Goal: Task Accomplishment & Management: Use online tool/utility

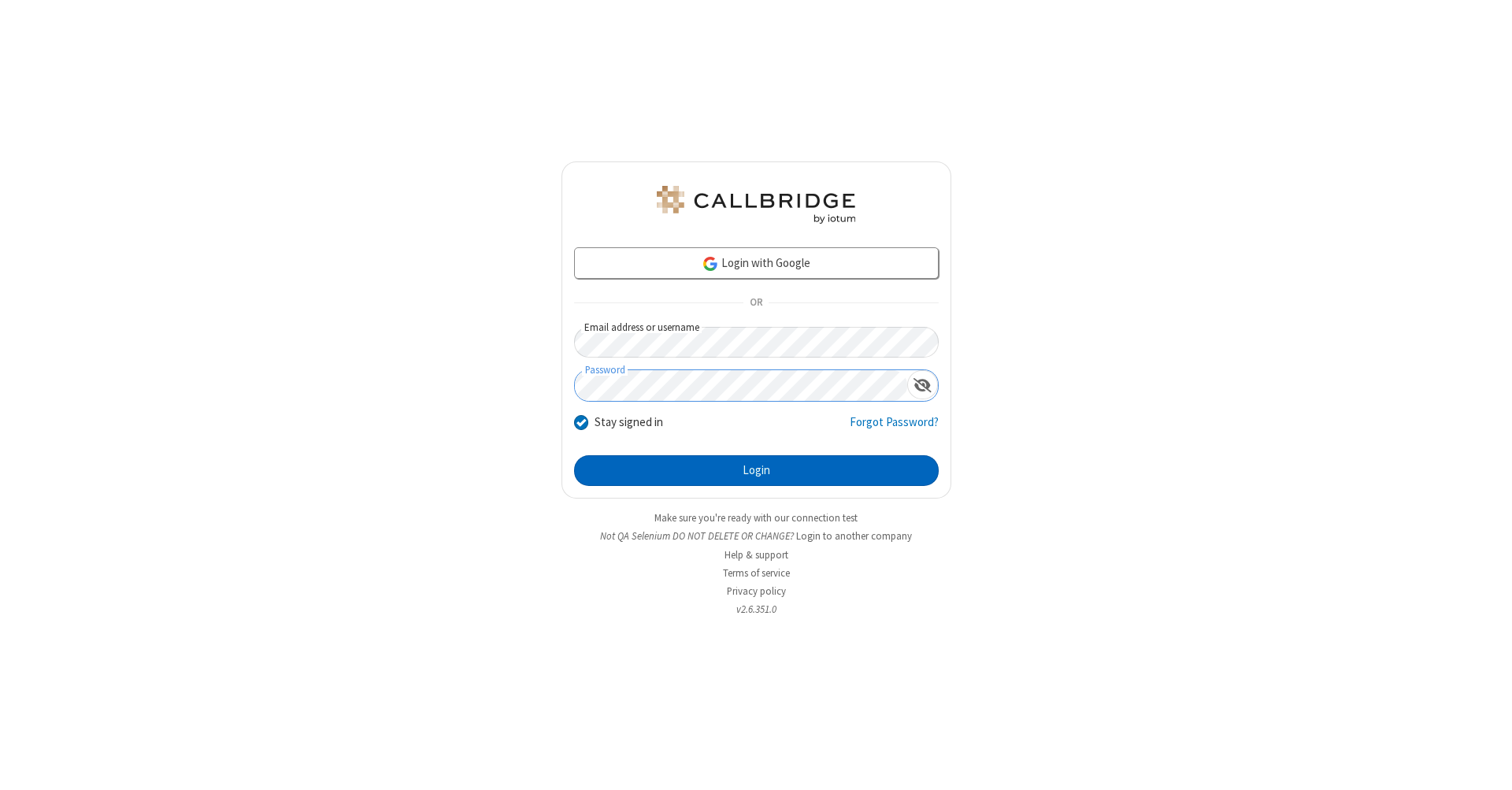
click at [756, 471] on button "Login" at bounding box center [756, 471] width 365 height 32
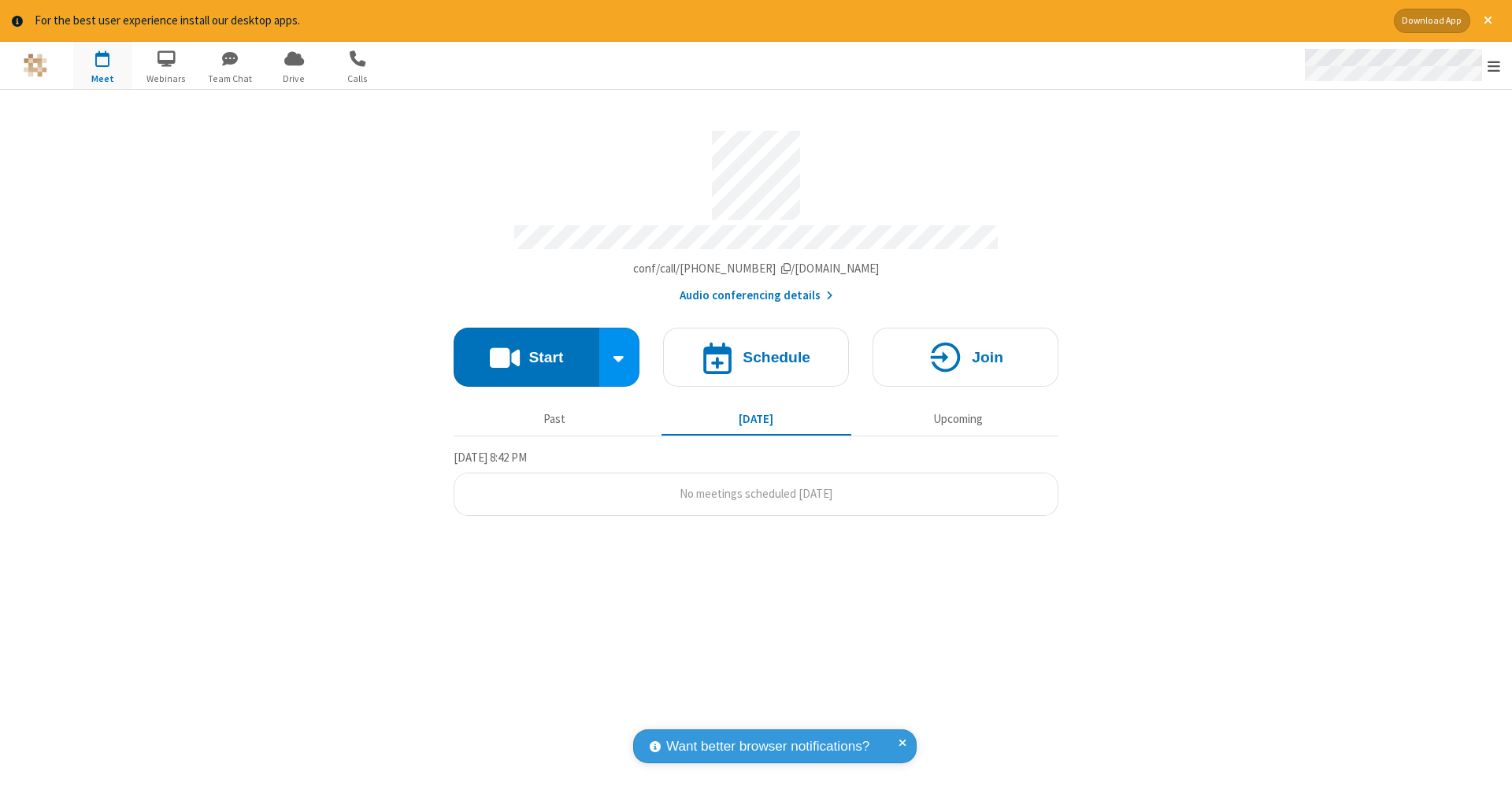
click at [1494, 66] on span "Open menu" at bounding box center [1494, 66] width 13 height 15
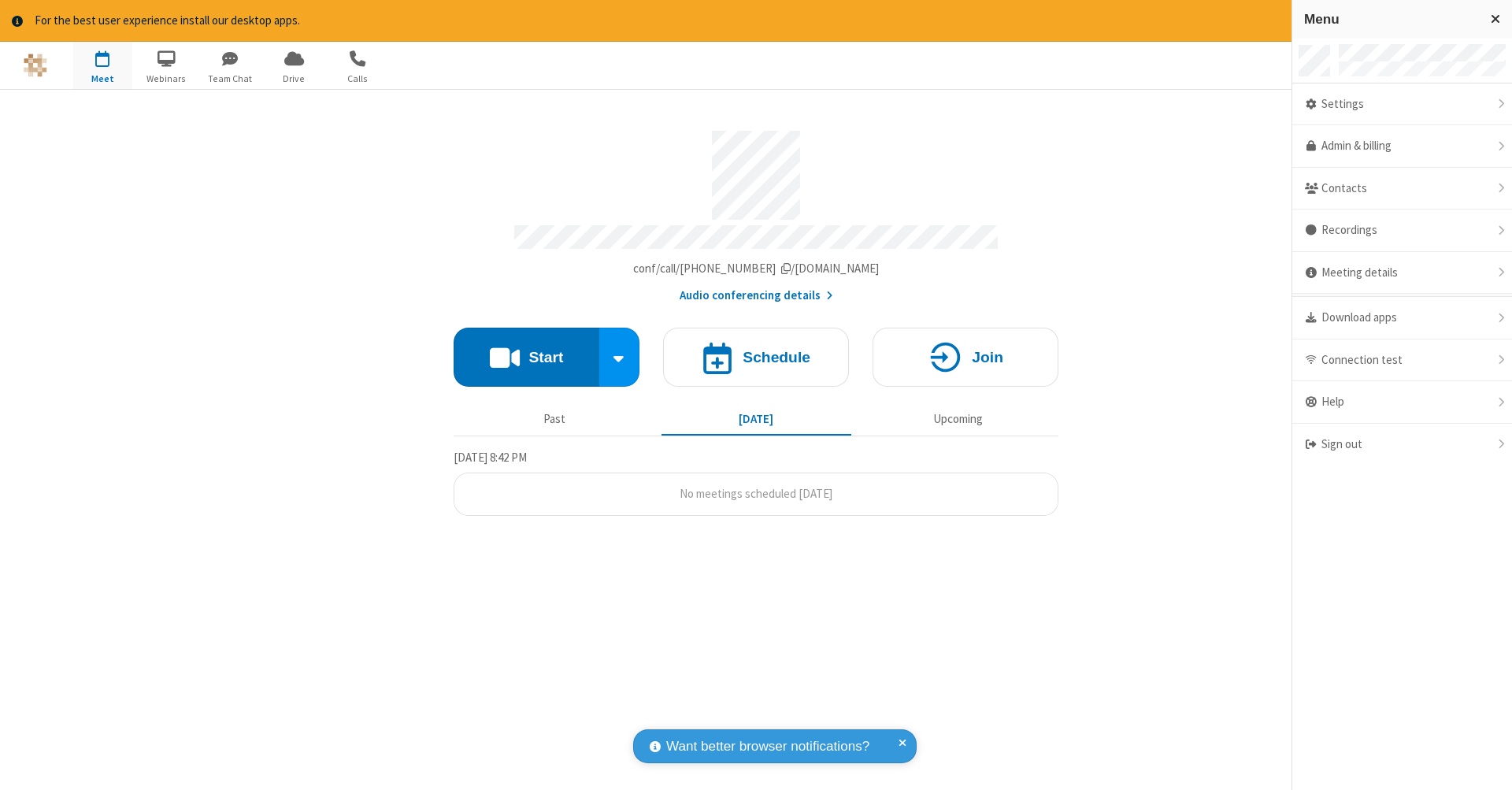
click at [103, 65] on span "button" at bounding box center [103, 57] width 59 height 27
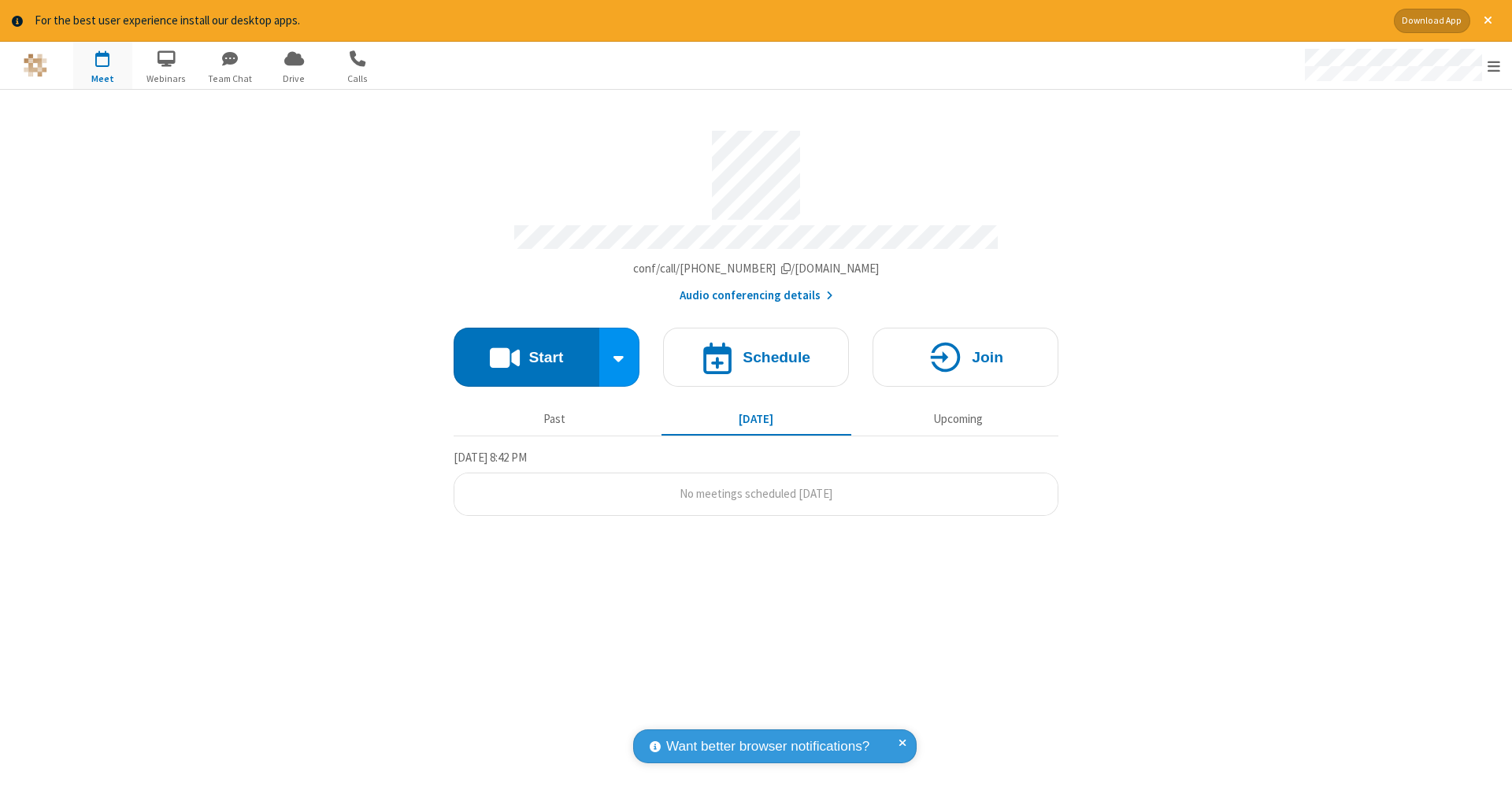
click at [103, 65] on span "button" at bounding box center [103, 57] width 59 height 27
click at [756, 350] on h4 "Schedule" at bounding box center [777, 357] width 68 height 15
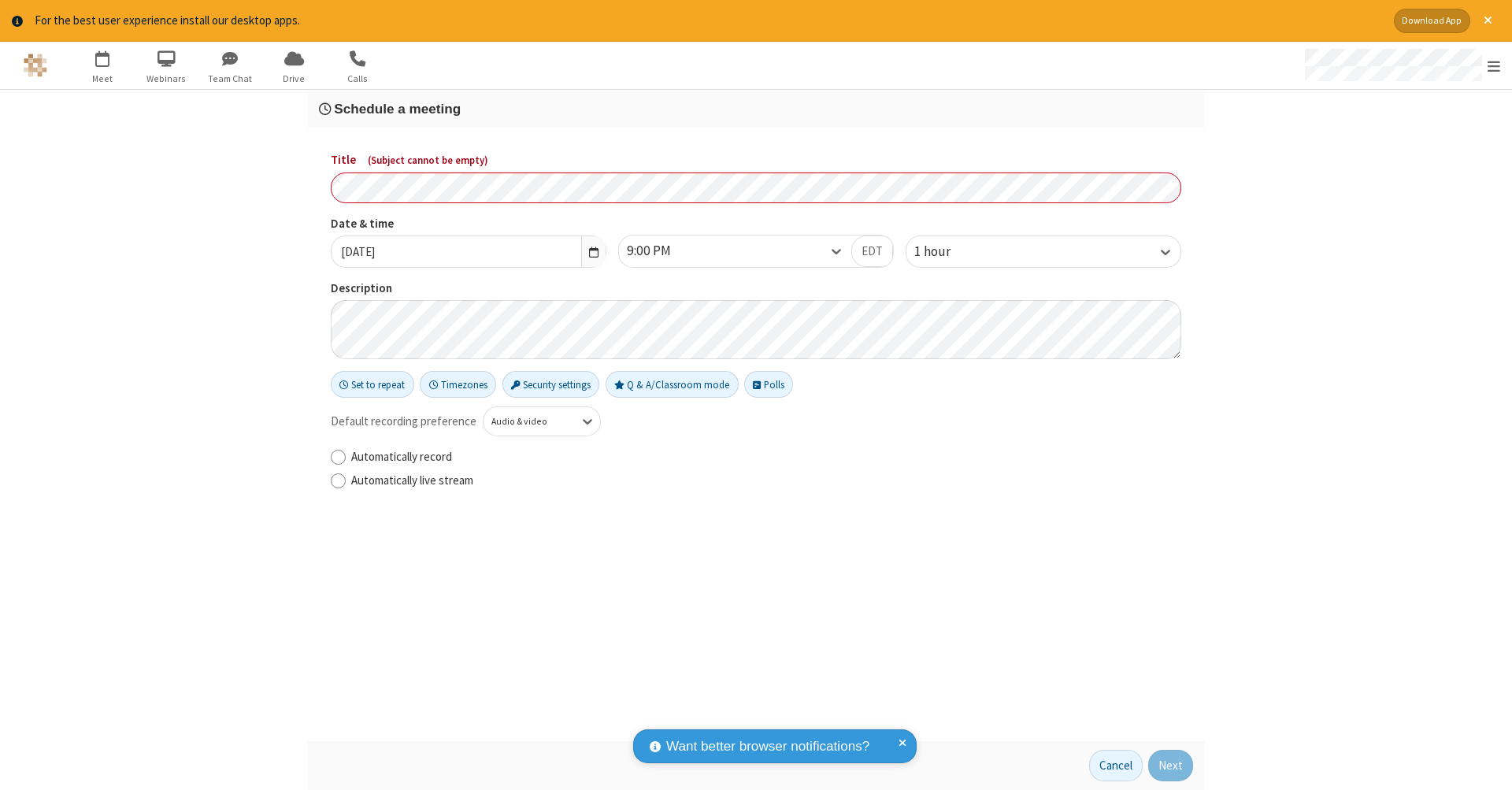
click at [756, 108] on h3 "Schedule a meeting" at bounding box center [756, 109] width 875 height 15
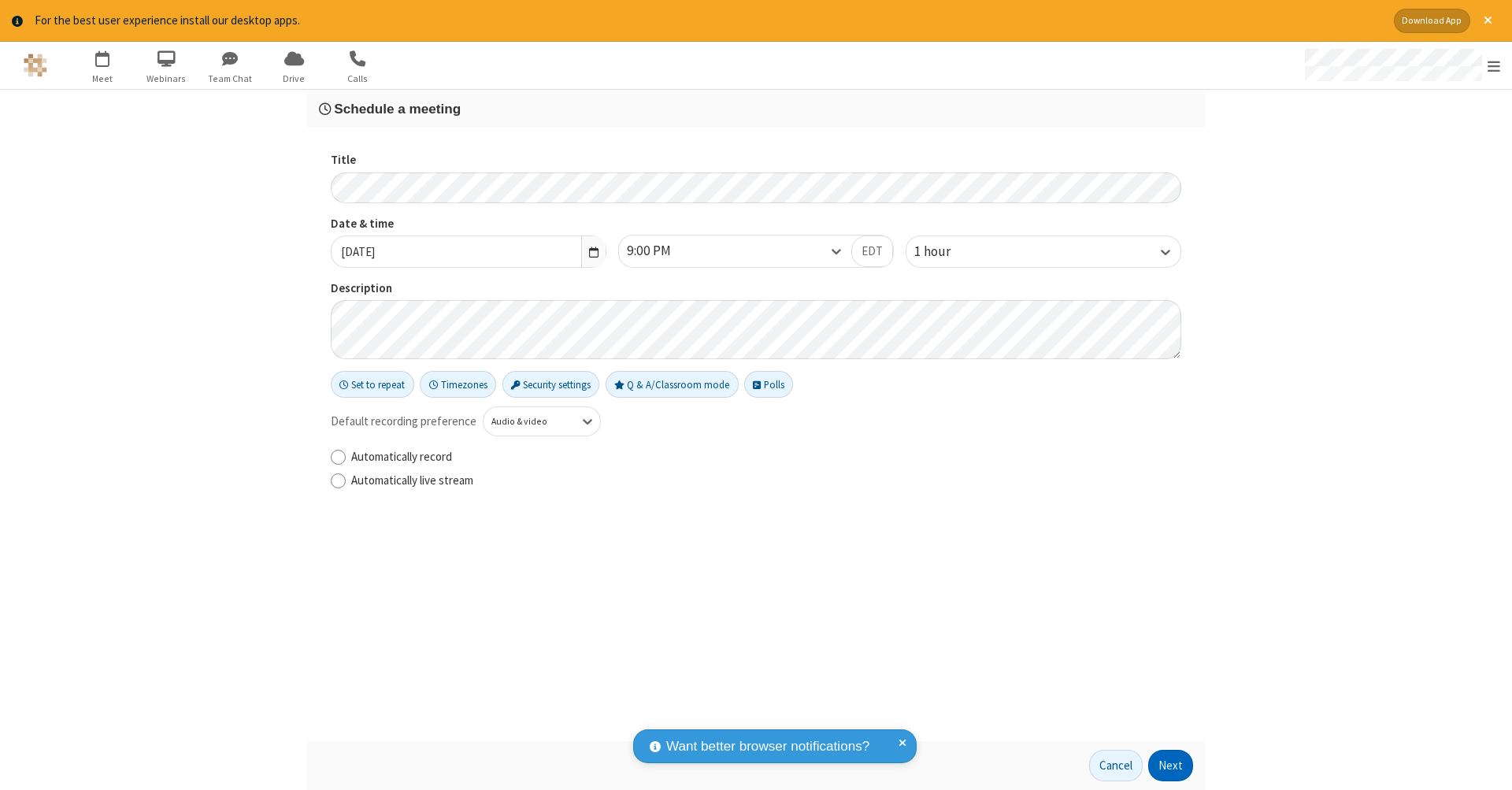
click at [1171, 766] on button "Next" at bounding box center [1170, 766] width 44 height 32
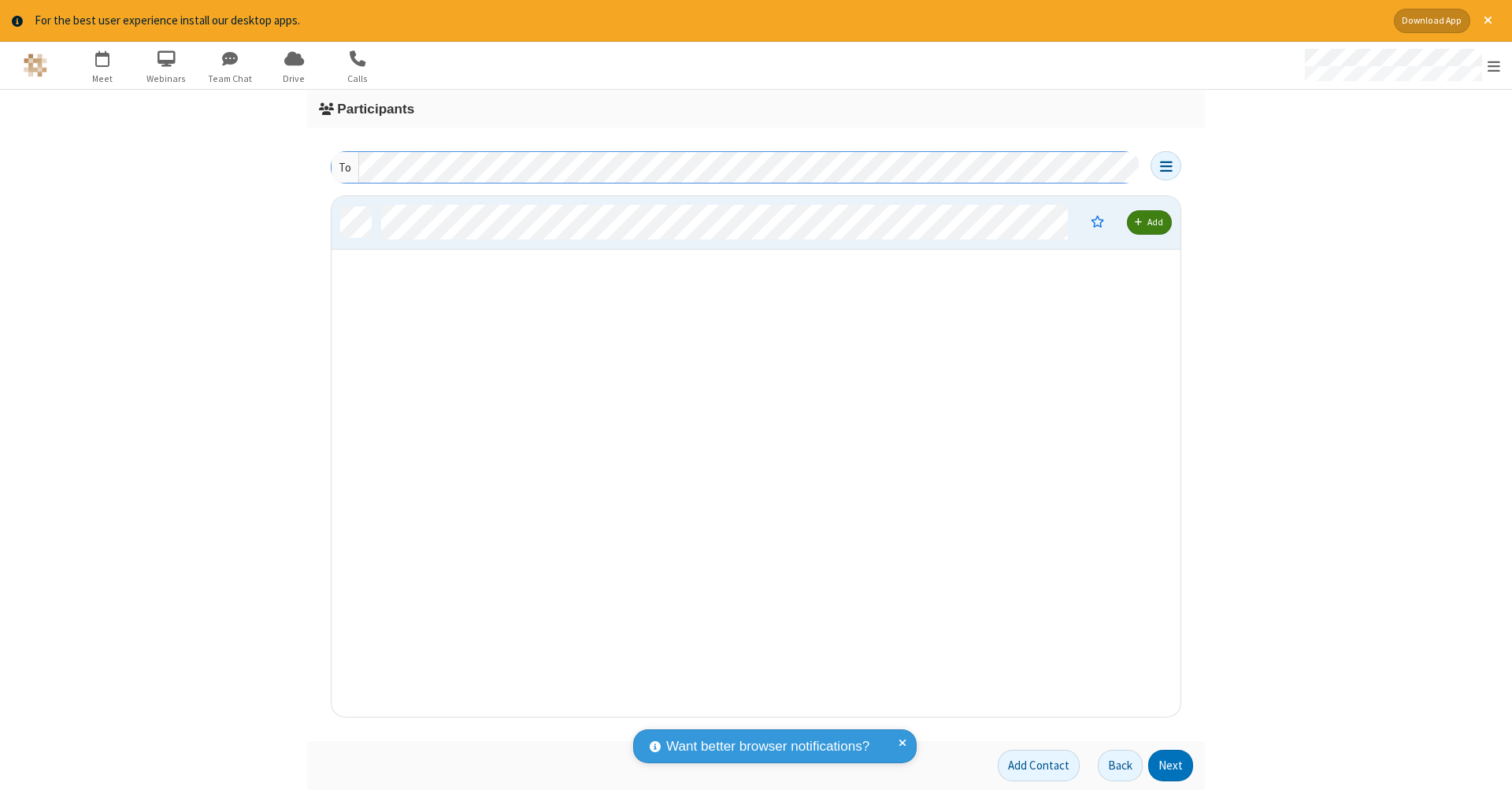
click at [1171, 766] on button "Next" at bounding box center [1170, 766] width 44 height 32
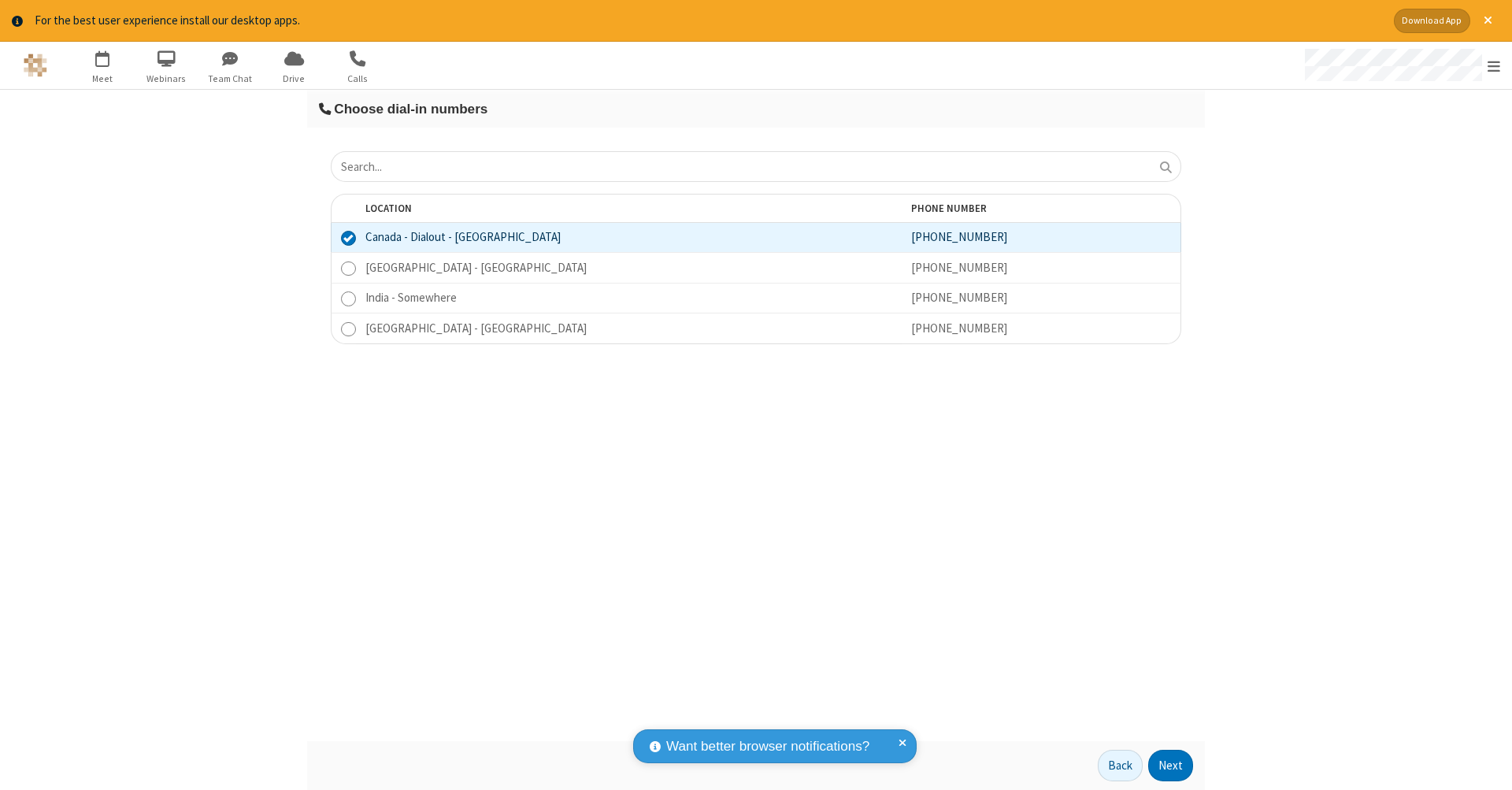
click at [1171, 766] on button "Next" at bounding box center [1170, 766] width 44 height 32
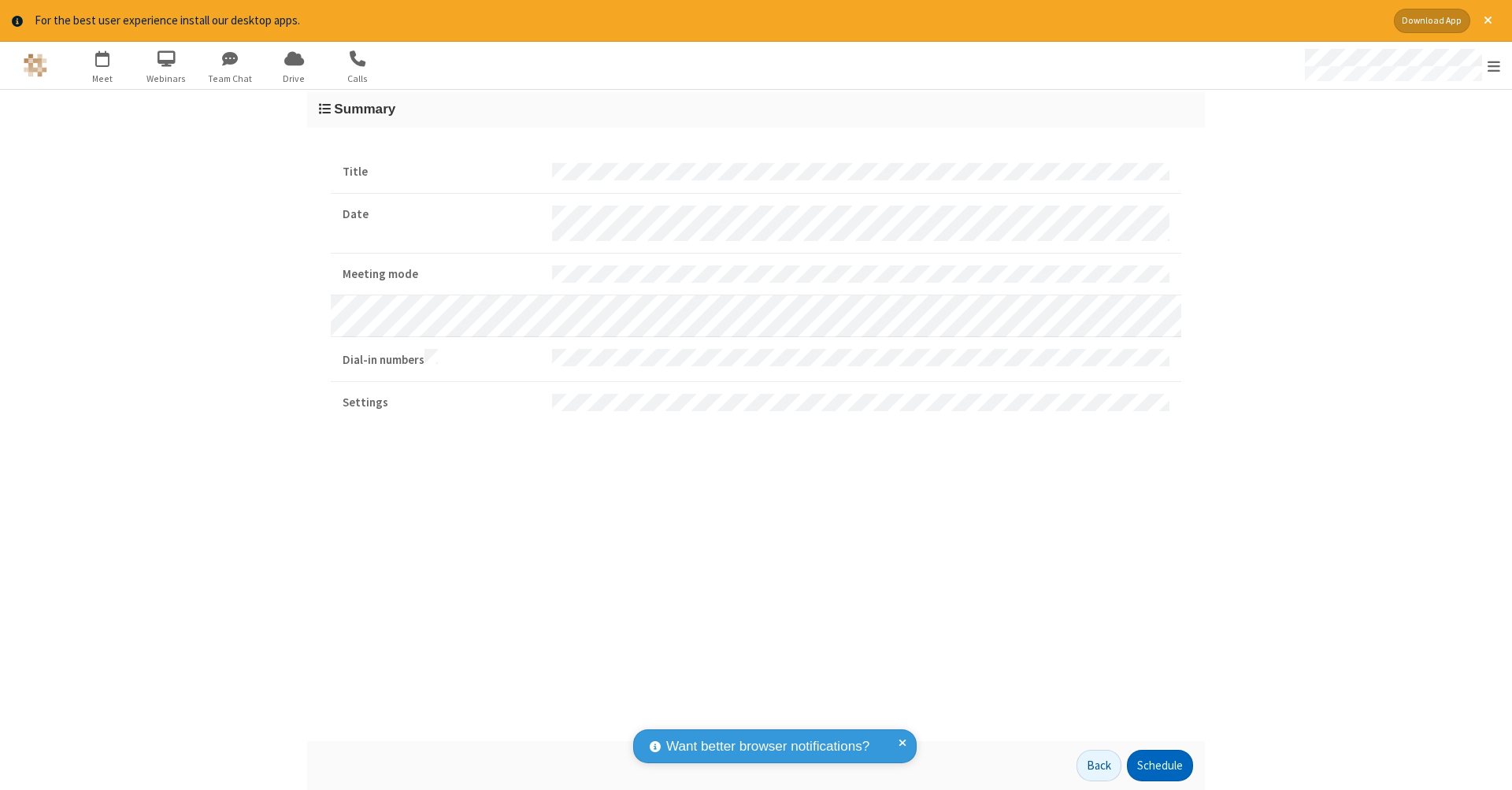
click at [1159, 766] on button "Schedule" at bounding box center [1160, 766] width 66 height 32
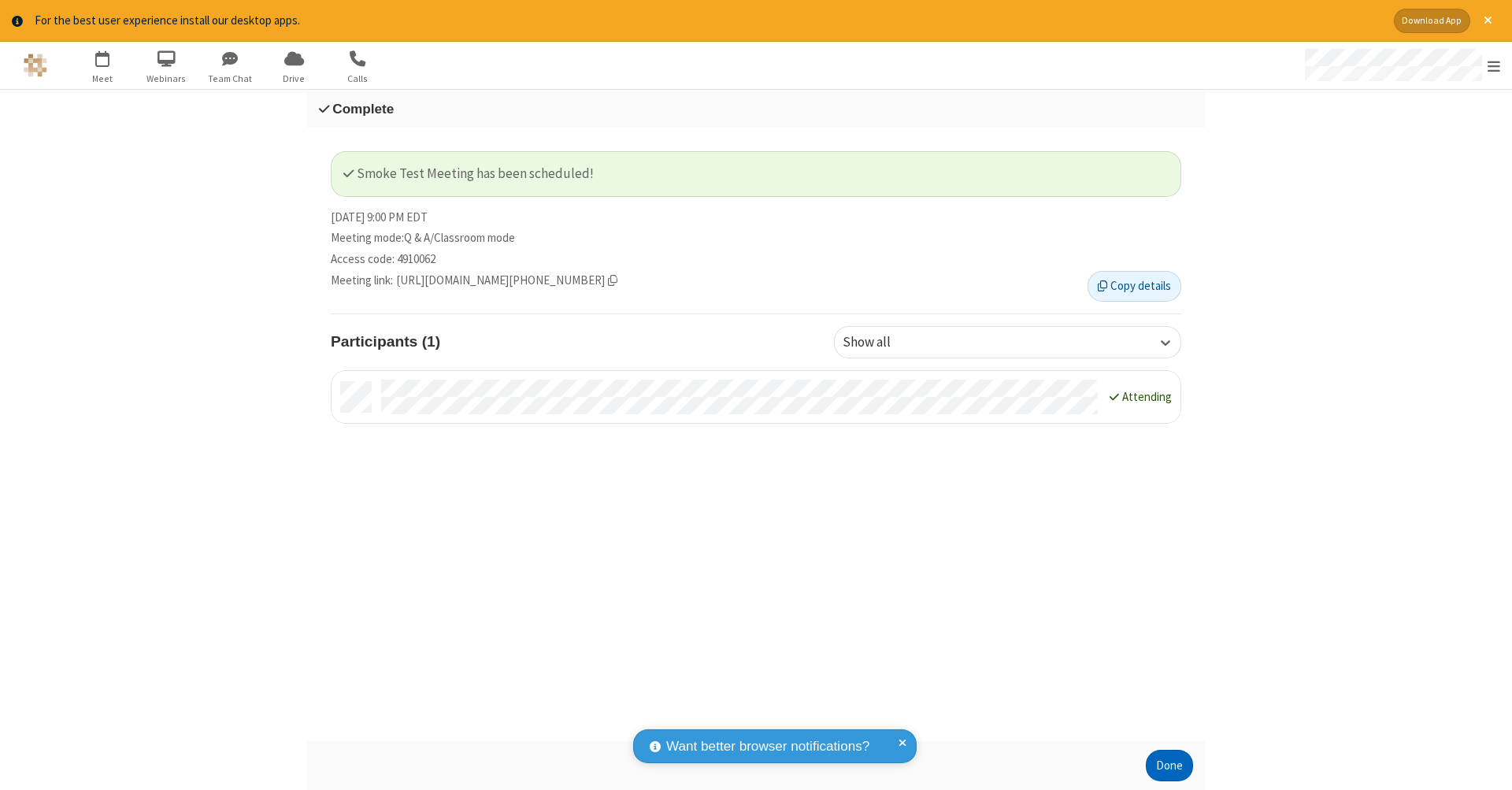
click at [1170, 766] on button "Done" at bounding box center [1169, 766] width 47 height 32
